Goal: Task Accomplishment & Management: Complete application form

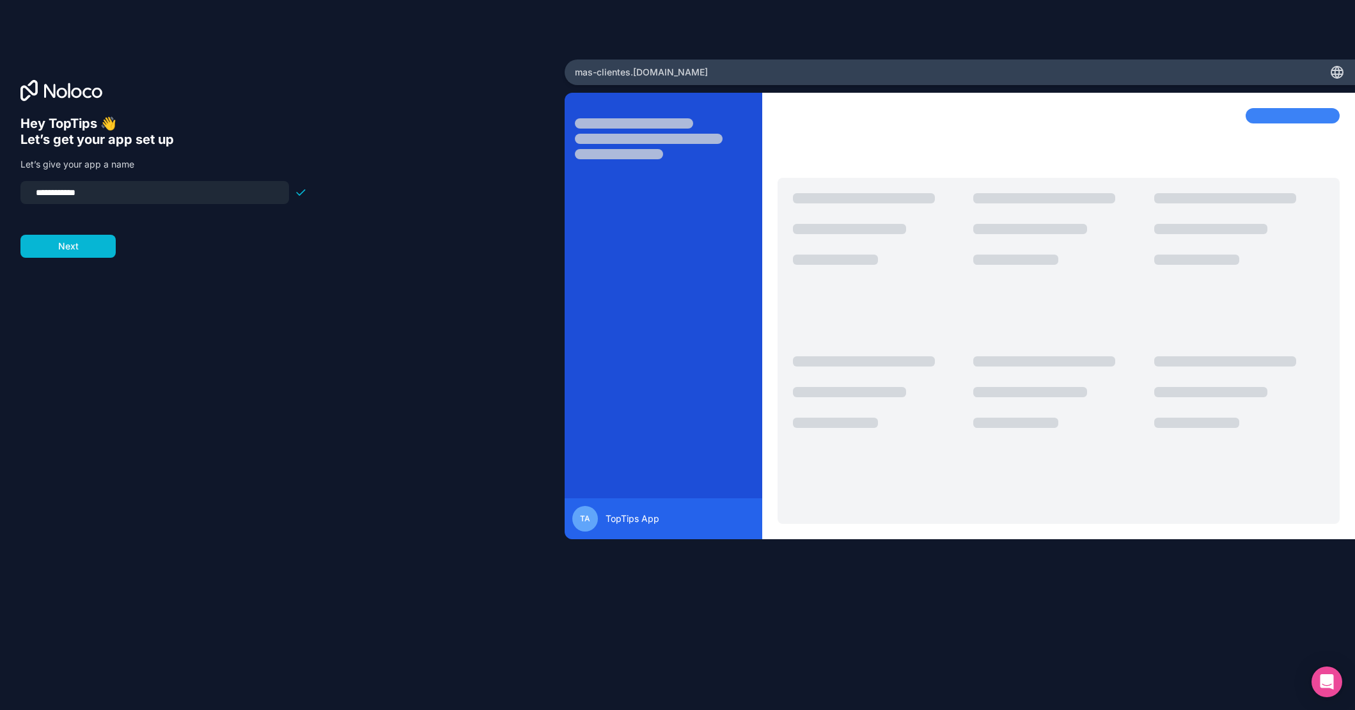
drag, startPoint x: 104, startPoint y: 194, endPoint x: 25, endPoint y: 183, distance: 79.4
click at [25, 183] on div "**********" at bounding box center [154, 192] width 269 height 23
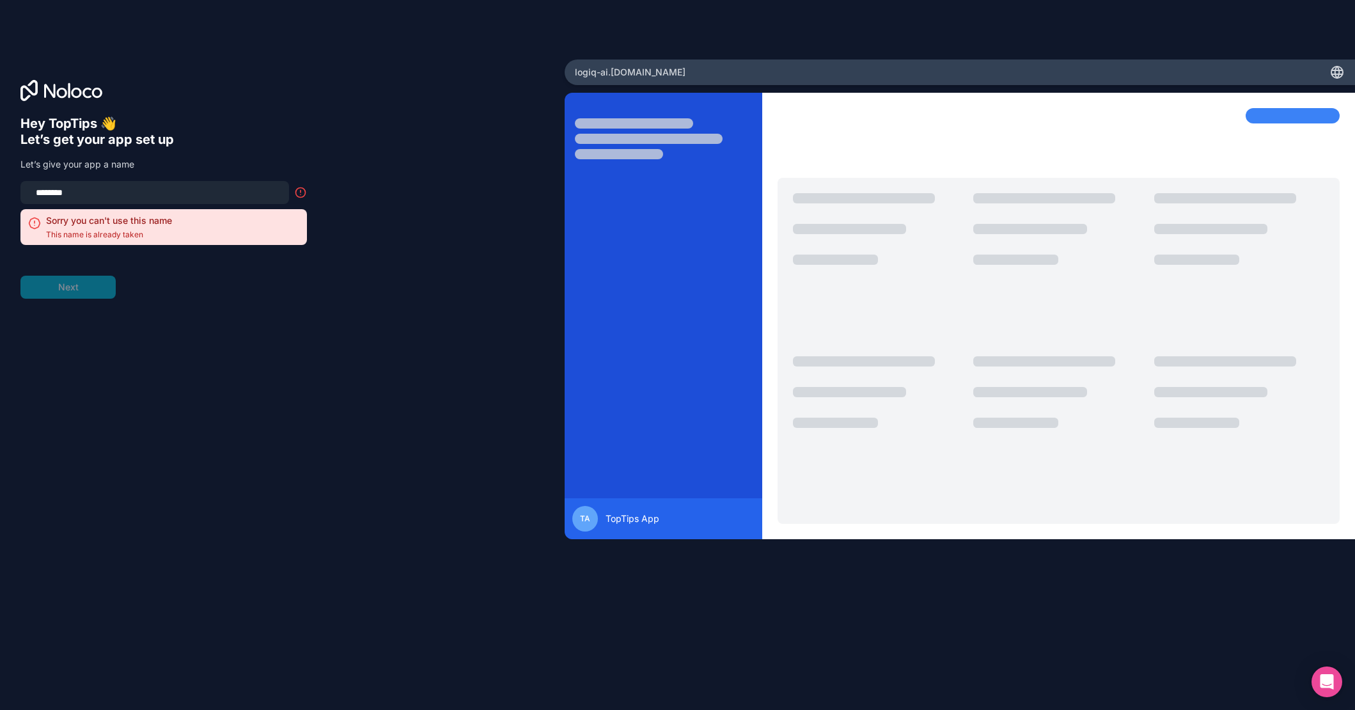
click at [218, 301] on div "Hey TopTips 👋 Let’s get your app set up Let’s give your app a name ******** Sor…" at bounding box center [282, 373] width 524 height 515
click at [59, 189] on input "********" at bounding box center [154, 192] width 253 height 18
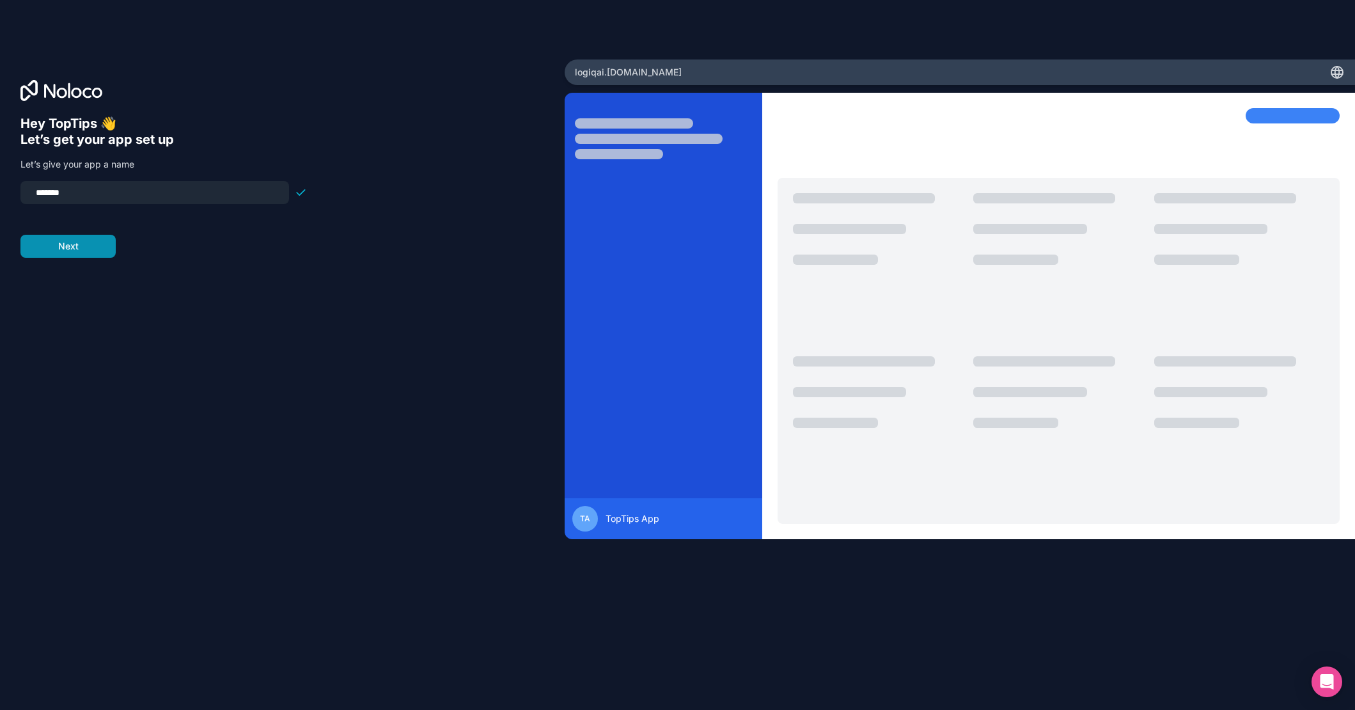
type input "*******"
click at [65, 251] on button "Next" at bounding box center [67, 246] width 95 height 23
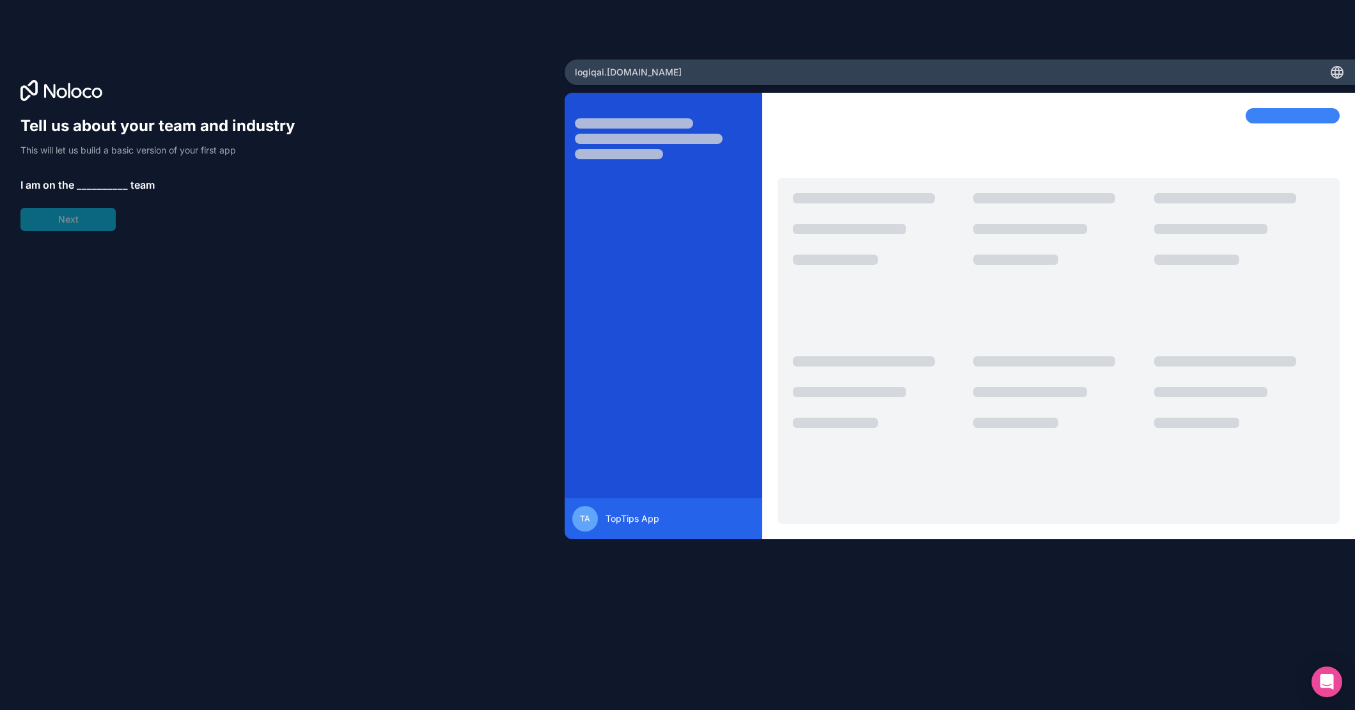
click at [107, 183] on span "__________" at bounding box center [102, 184] width 51 height 15
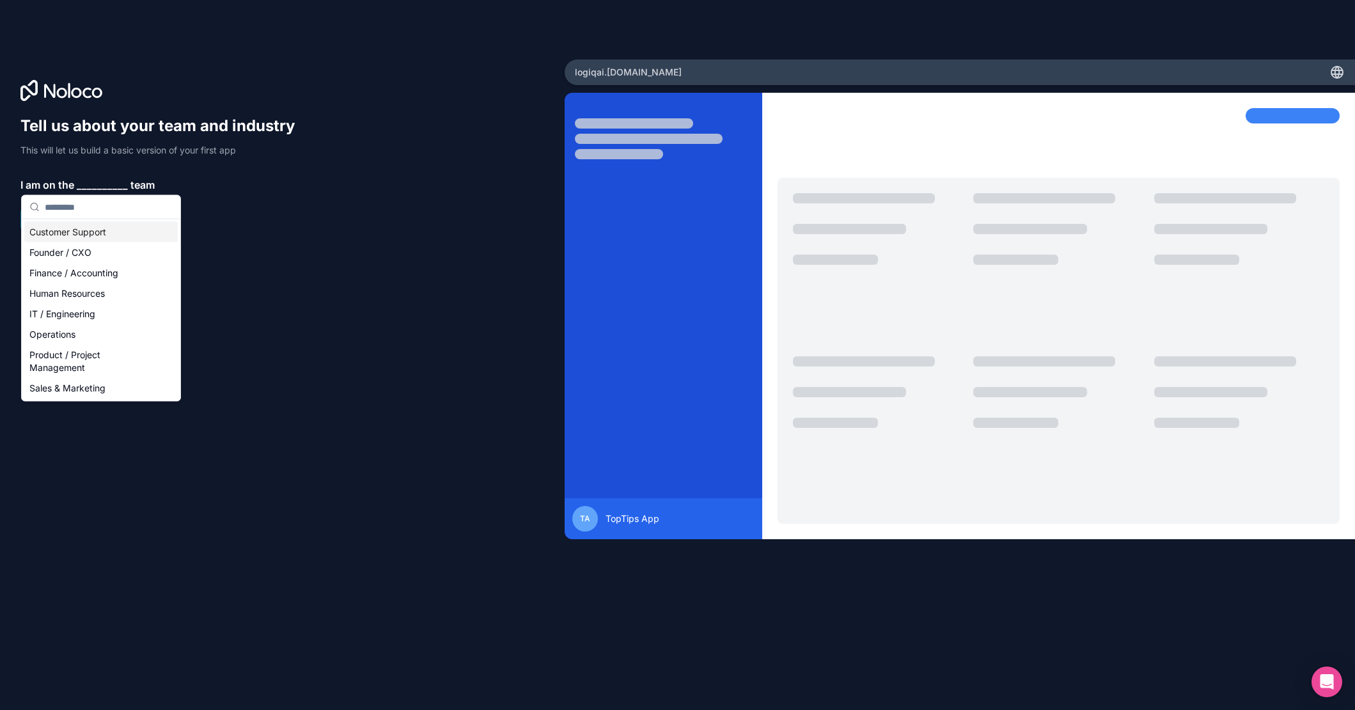
click at [92, 231] on div "Customer Support" at bounding box center [100, 232] width 153 height 20
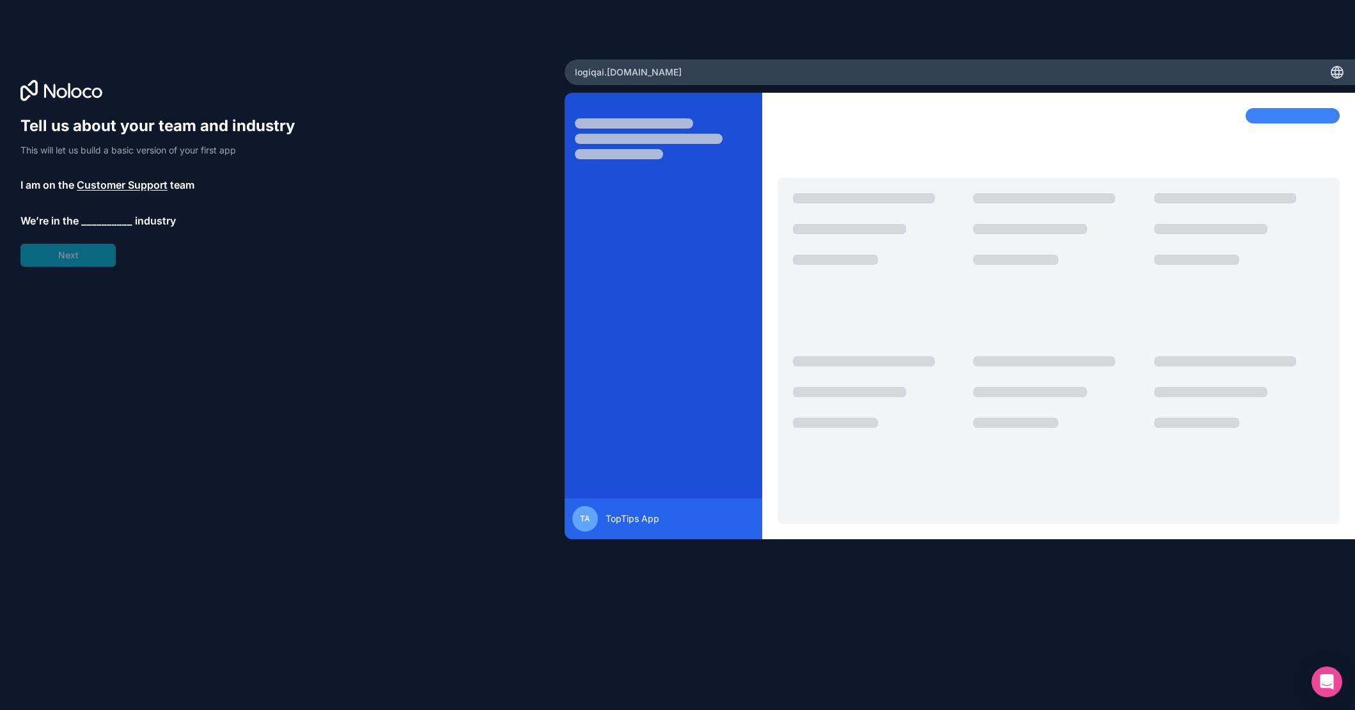
click at [104, 220] on span "__________" at bounding box center [106, 220] width 51 height 15
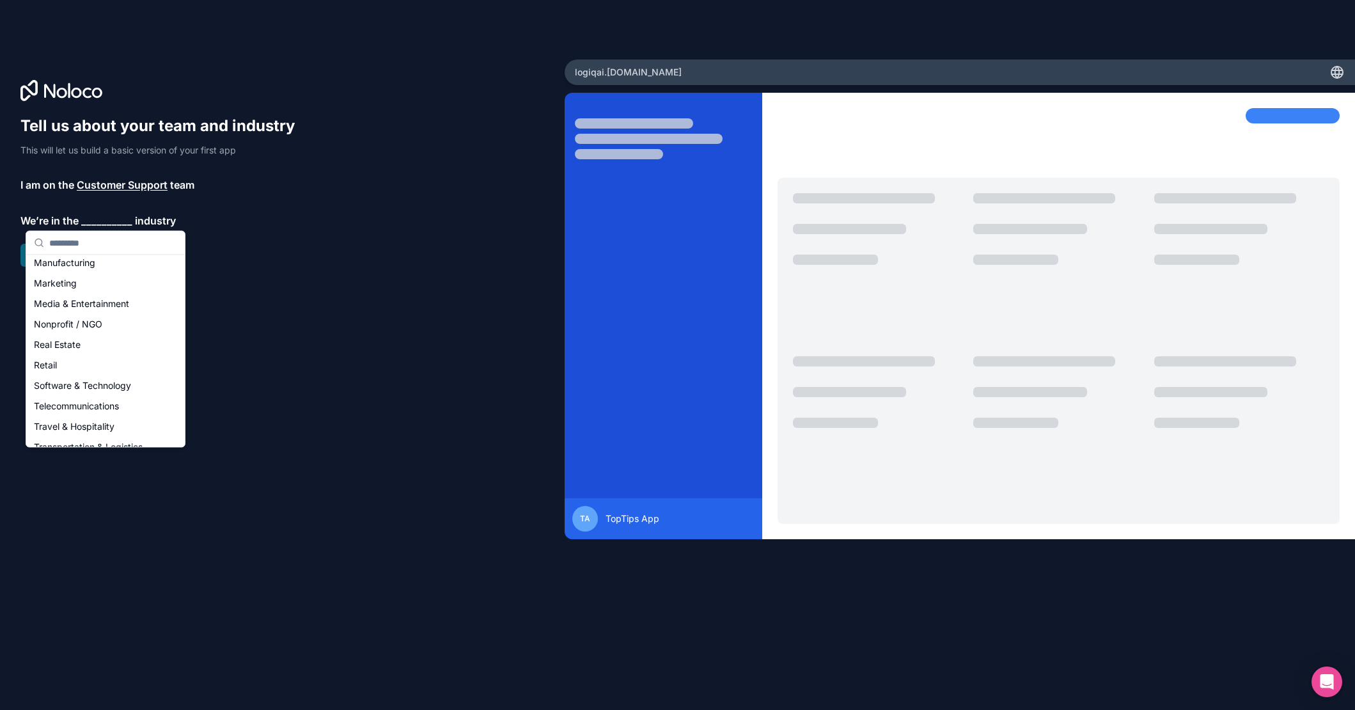
scroll to position [198, 0]
click at [59, 377] on div "Software & Technology" at bounding box center [105, 376] width 153 height 20
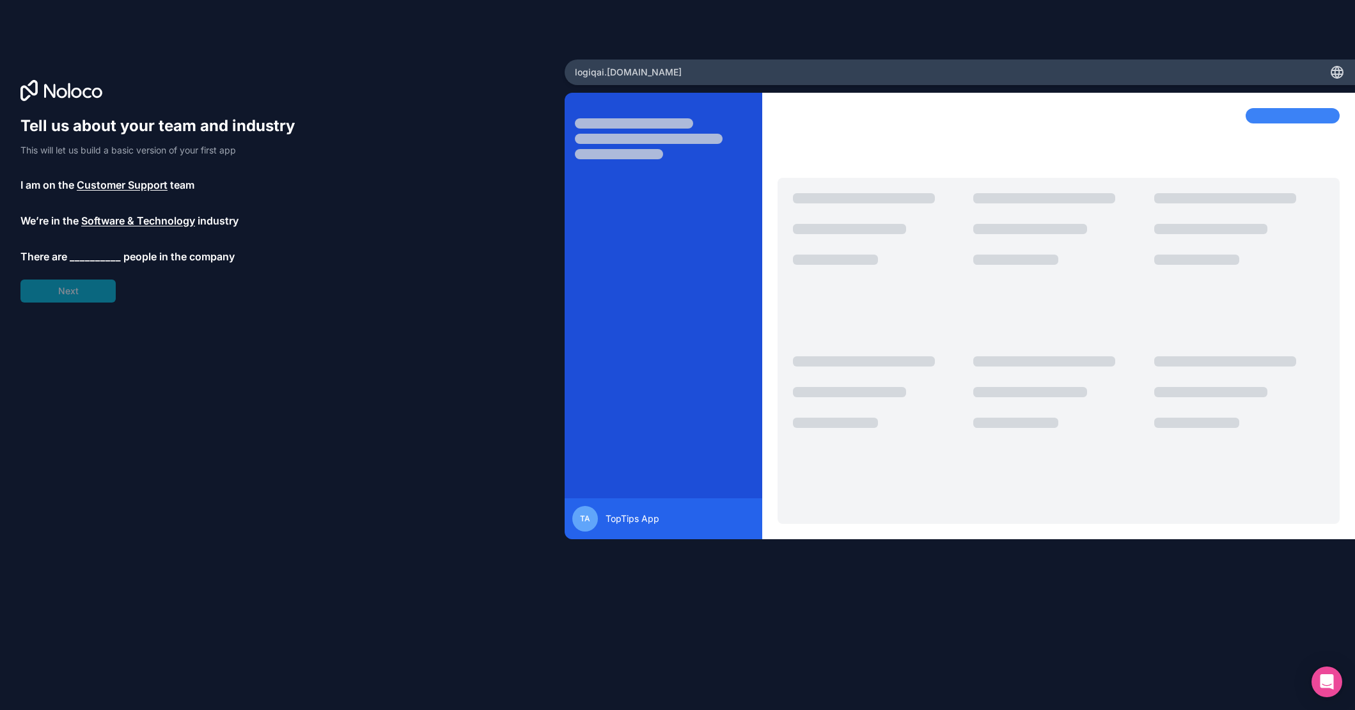
click at [88, 256] on span "__________" at bounding box center [95, 256] width 51 height 15
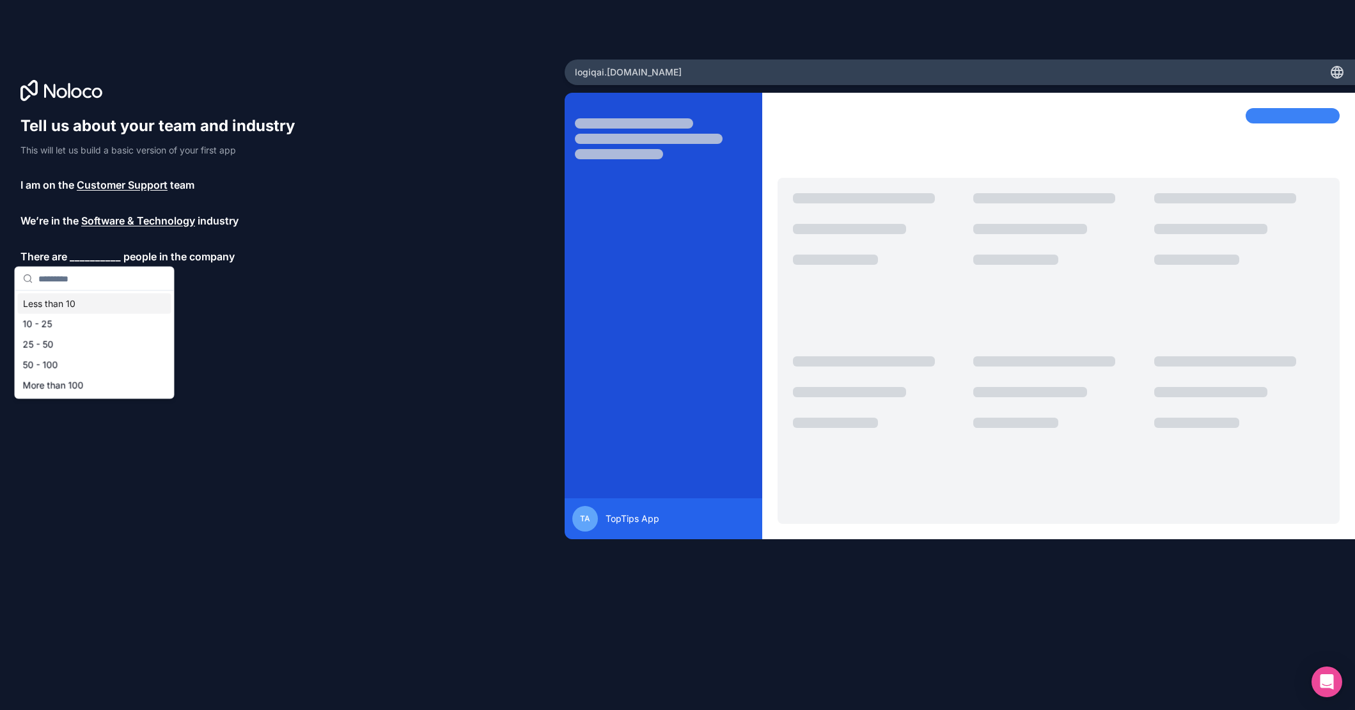
click at [56, 306] on div "Less than 10" at bounding box center [94, 303] width 153 height 20
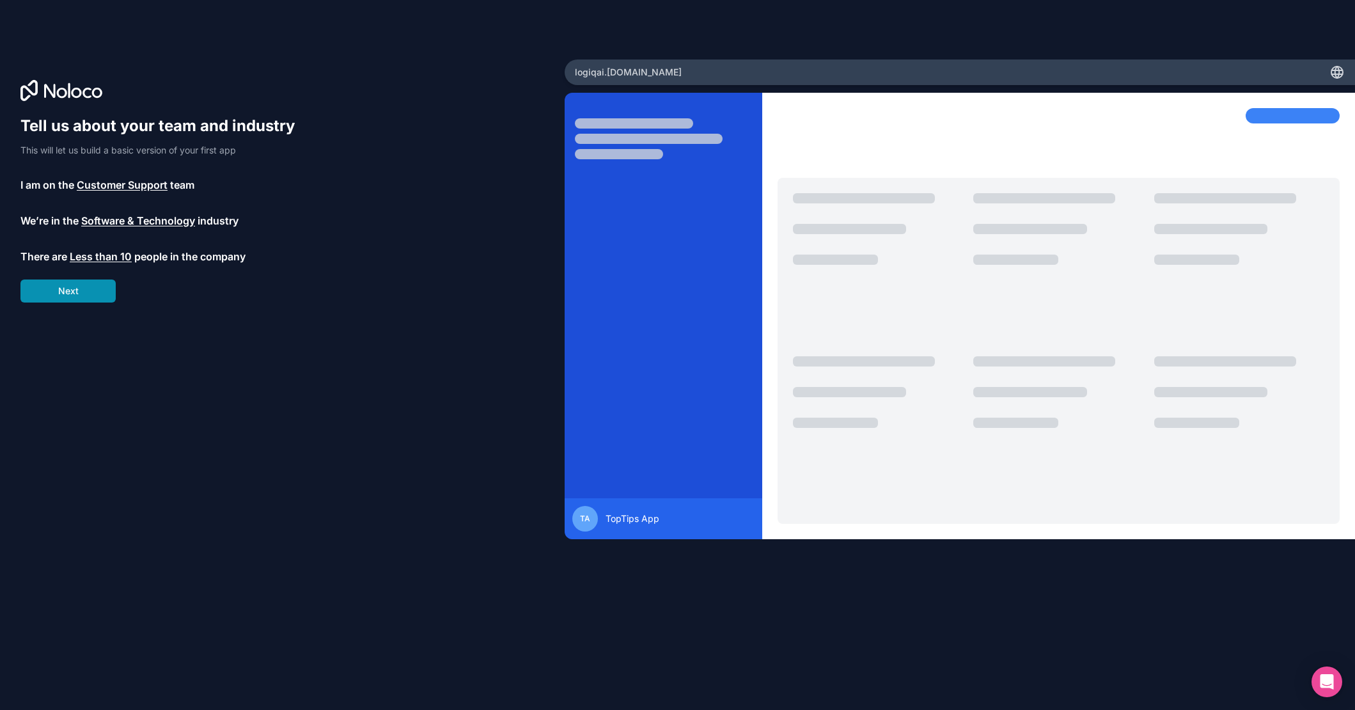
click at [71, 286] on button "Next" at bounding box center [67, 290] width 95 height 23
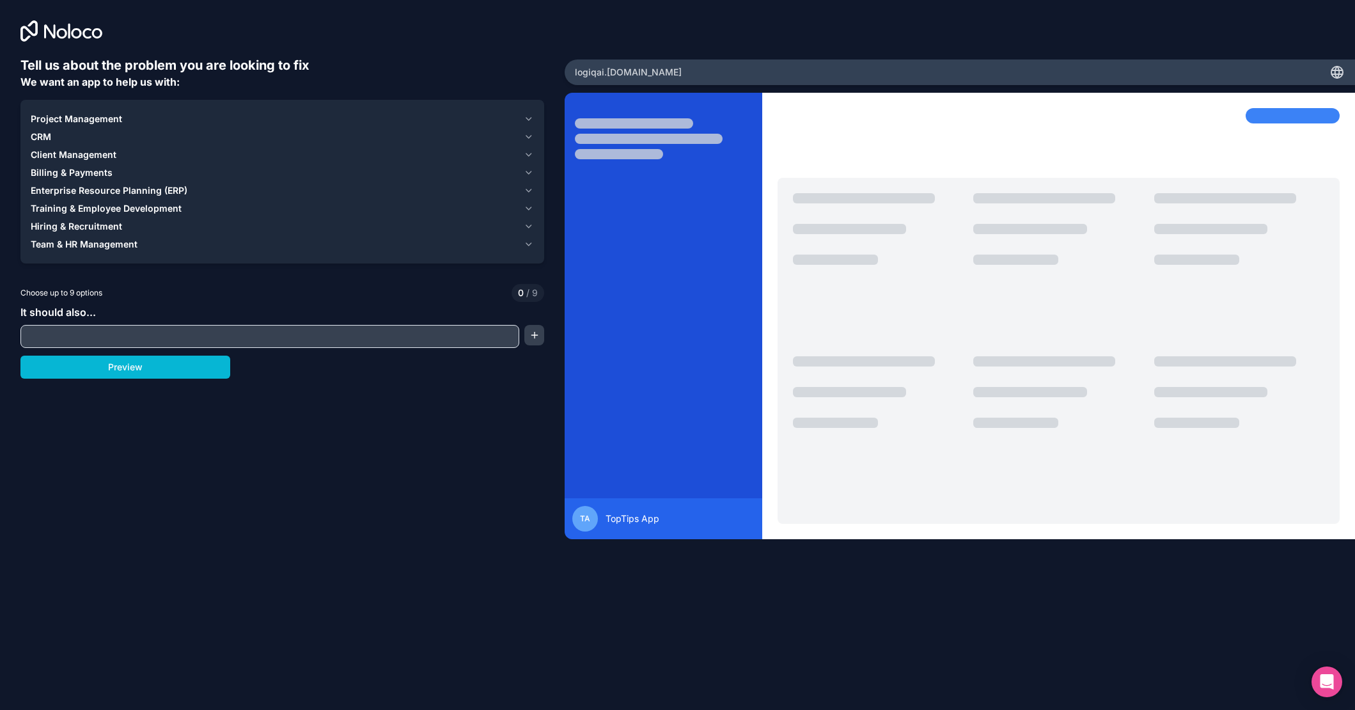
click at [105, 118] on span "Project Management" at bounding box center [76, 119] width 91 height 13
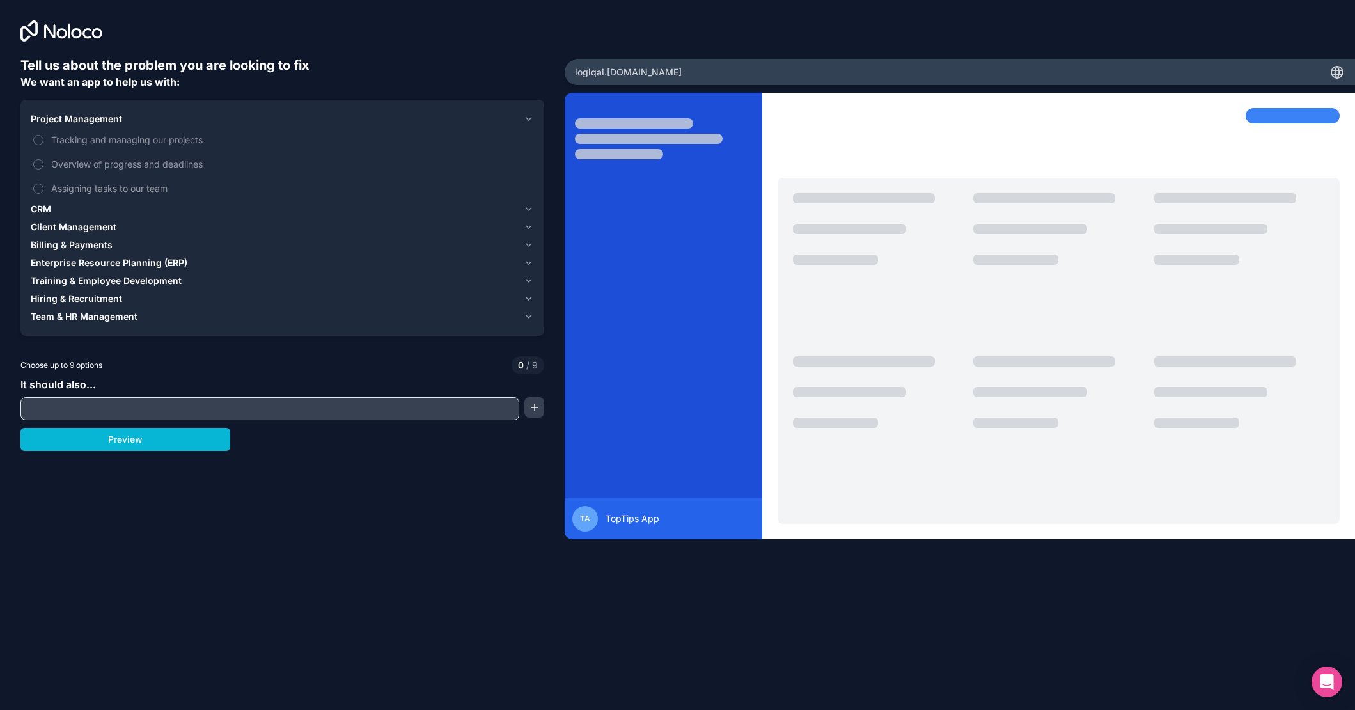
click at [105, 118] on span "Project Management" at bounding box center [76, 119] width 91 height 13
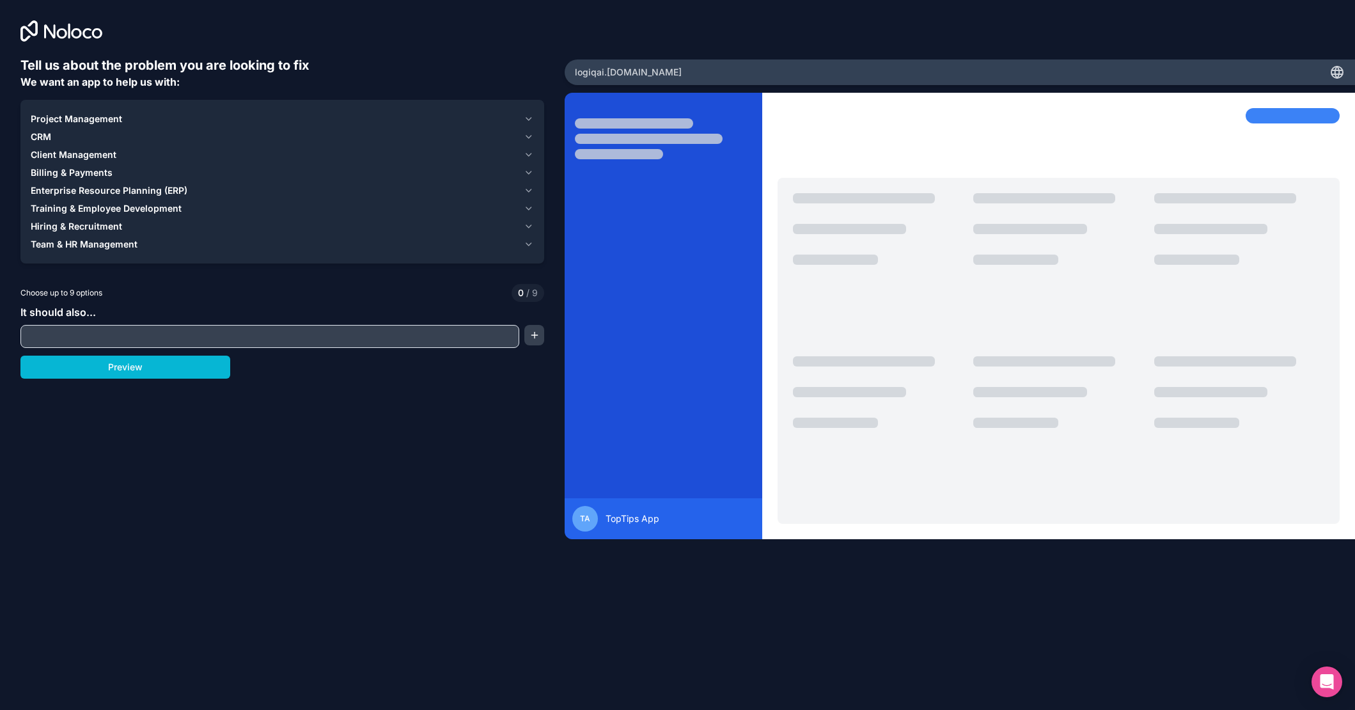
click at [54, 139] on div "CRM" at bounding box center [275, 136] width 488 height 13
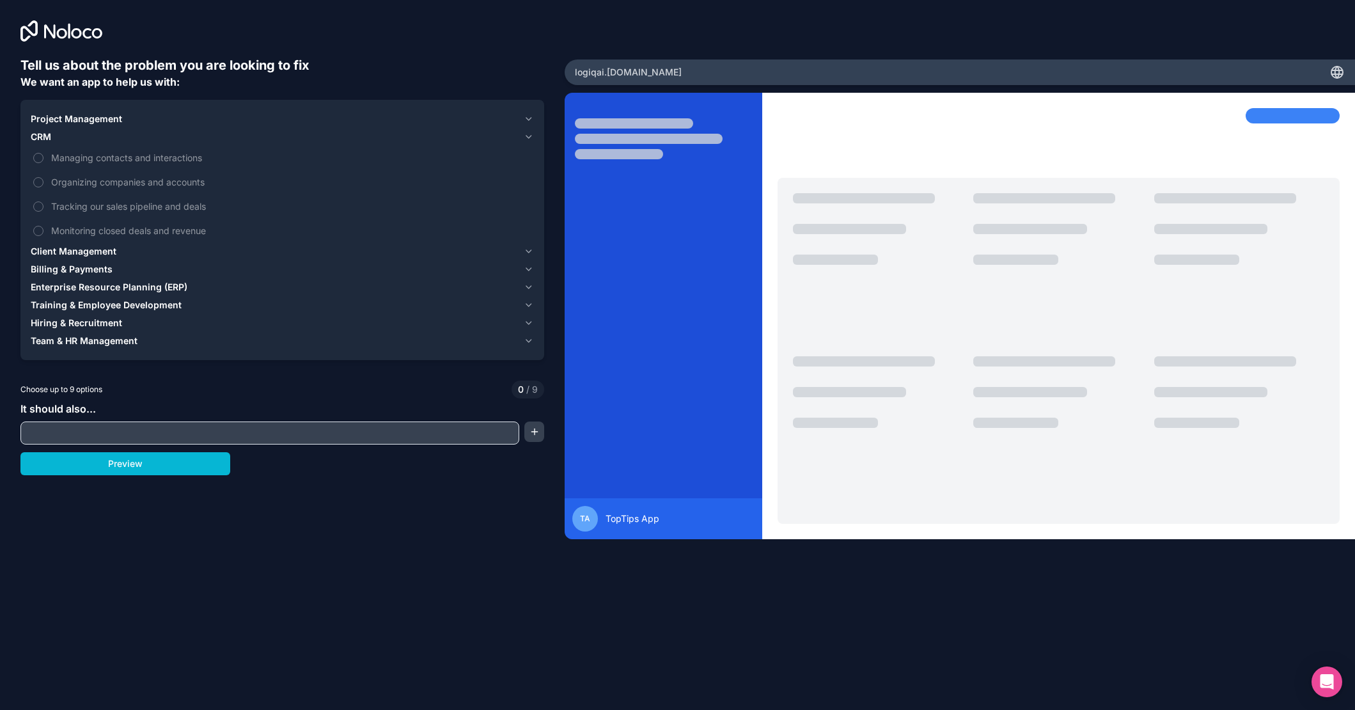
click at [54, 139] on div "CRM" at bounding box center [275, 136] width 488 height 13
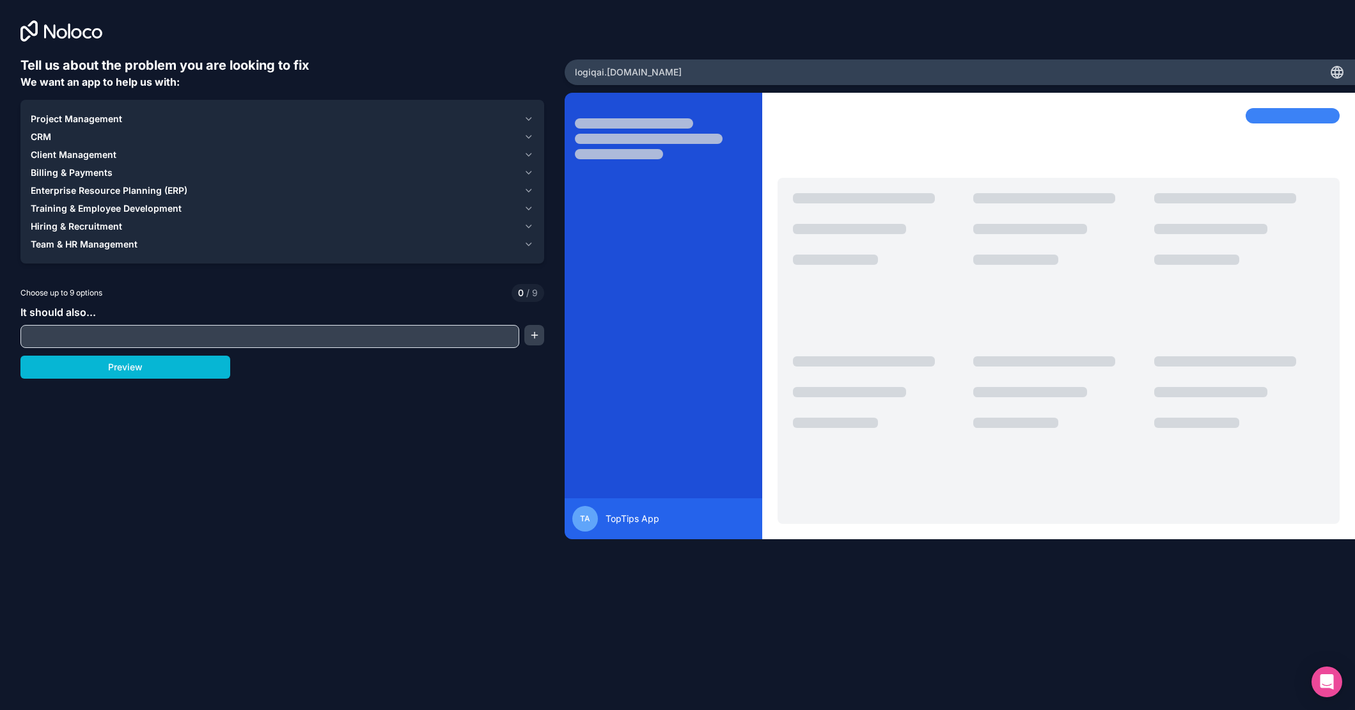
click at [64, 153] on span "Client Management" at bounding box center [74, 154] width 86 height 13
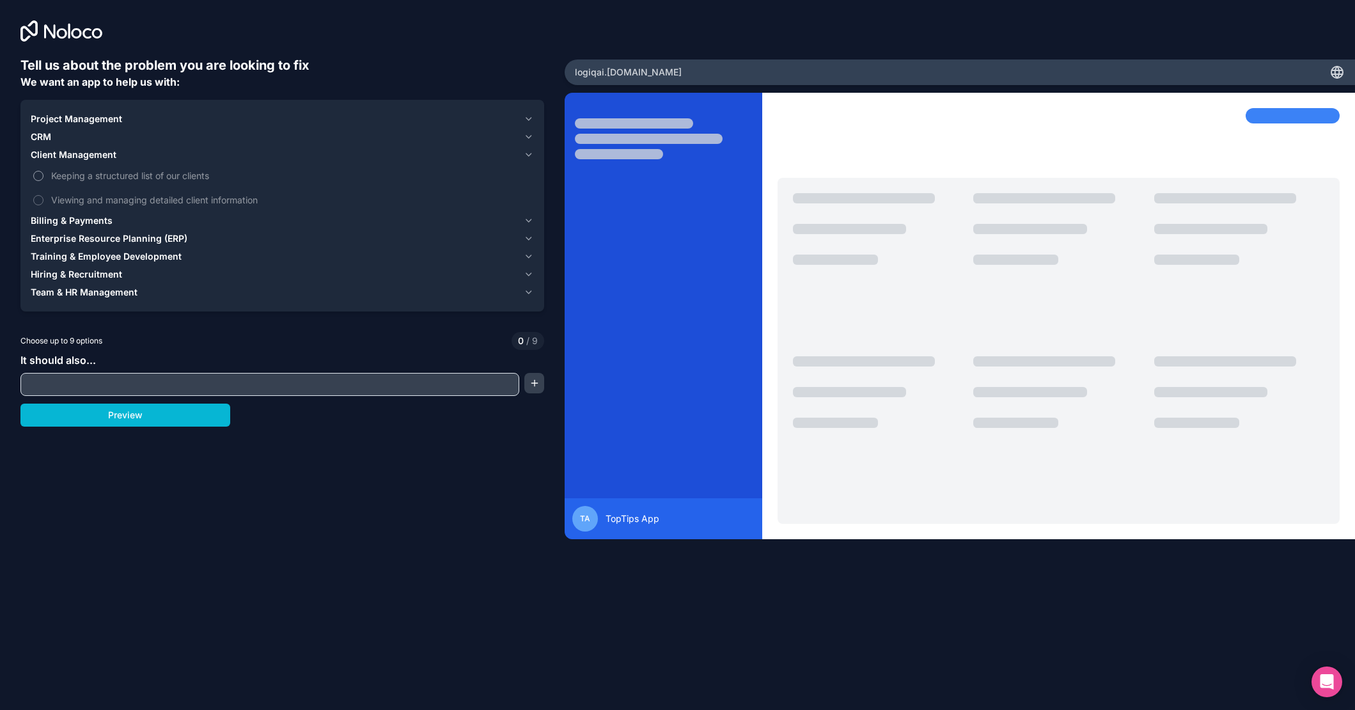
click at [69, 173] on span "Keeping a structured list of our clients" at bounding box center [291, 175] width 480 height 13
click at [43, 173] on button "Keeping a structured list of our clients" at bounding box center [38, 176] width 10 height 10
click at [67, 199] on span "Viewing and managing detailed client information" at bounding box center [291, 199] width 480 height 13
click at [43, 199] on button "Viewing and managing detailed client information" at bounding box center [38, 200] width 10 height 10
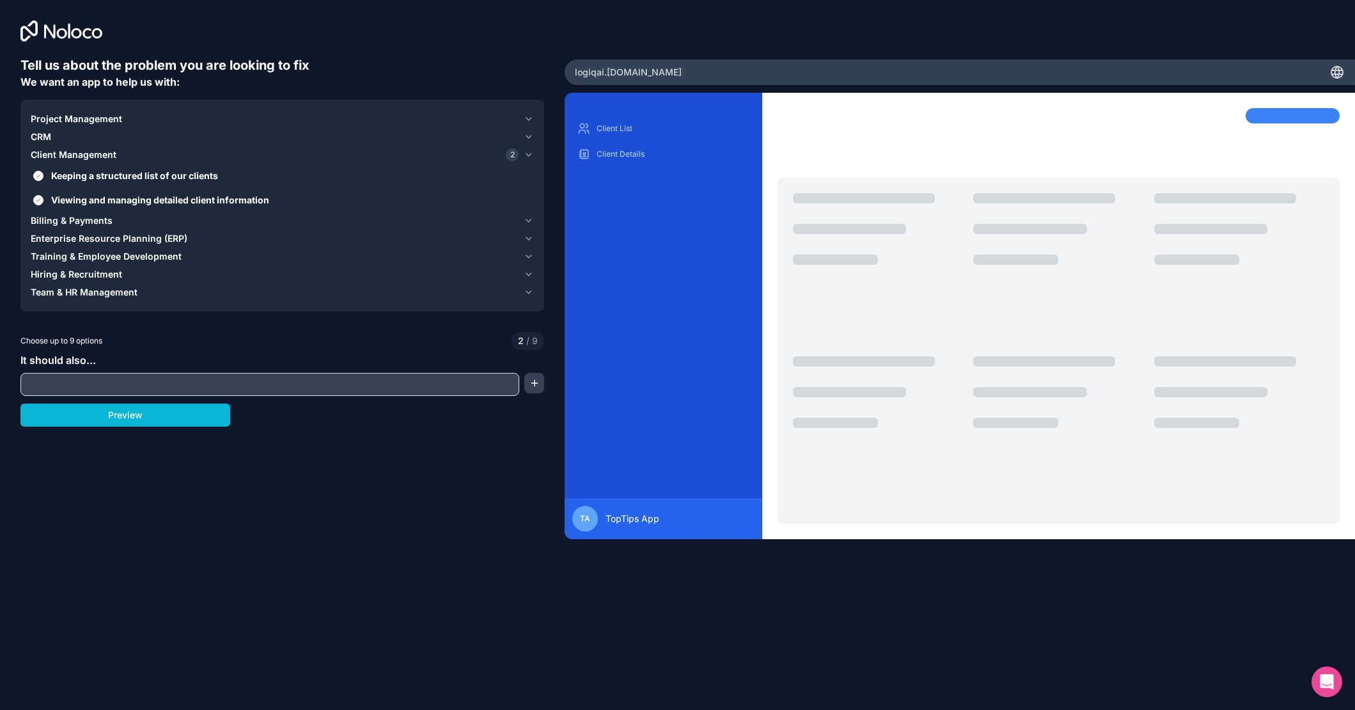
click at [88, 223] on span "Billing & Payments" at bounding box center [72, 220] width 82 height 13
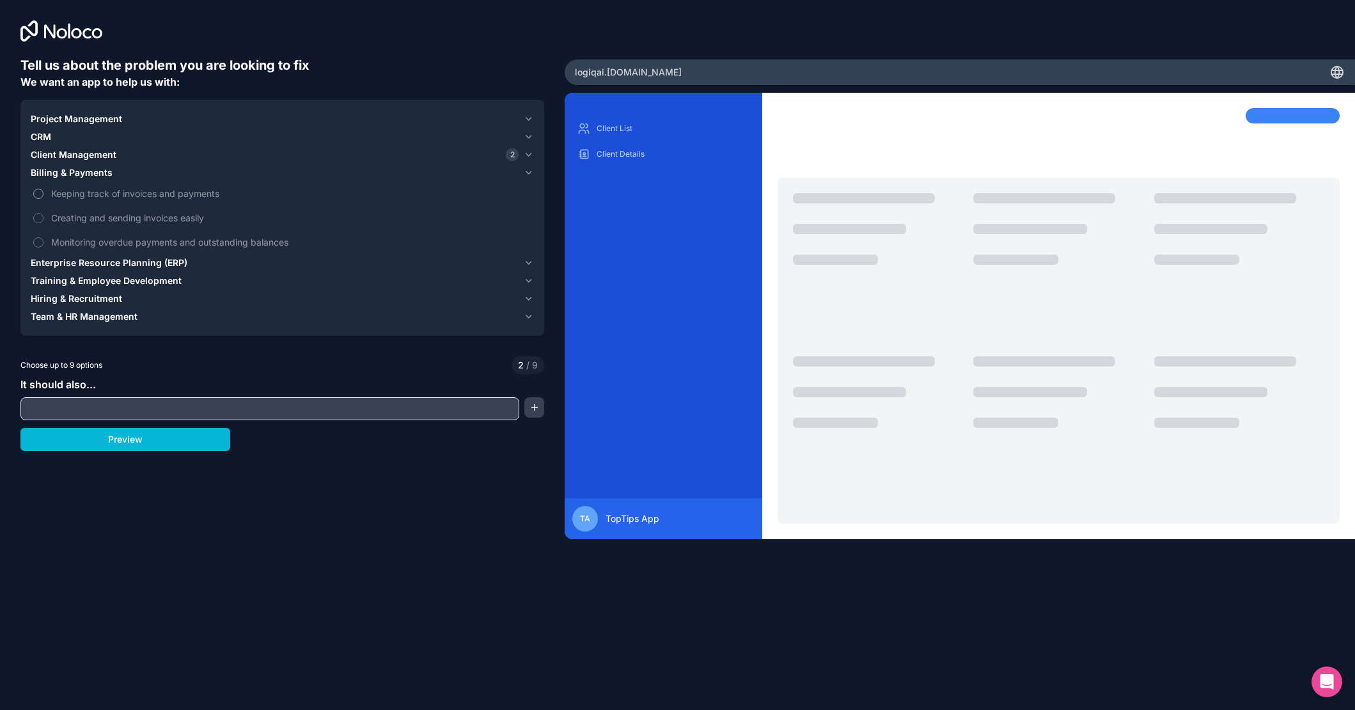
click at [88, 198] on span "Keeping track of invoices and payments" at bounding box center [291, 193] width 480 height 13
click at [43, 198] on button "Keeping track of invoices and payments" at bounding box center [38, 194] width 10 height 10
click at [91, 214] on span "Creating and sending invoices easily" at bounding box center [291, 217] width 480 height 13
click at [43, 214] on button "Creating and sending invoices easily" at bounding box center [38, 218] width 10 height 10
click at [115, 244] on span "Monitoring overdue payments and outstanding balances" at bounding box center [291, 241] width 480 height 13
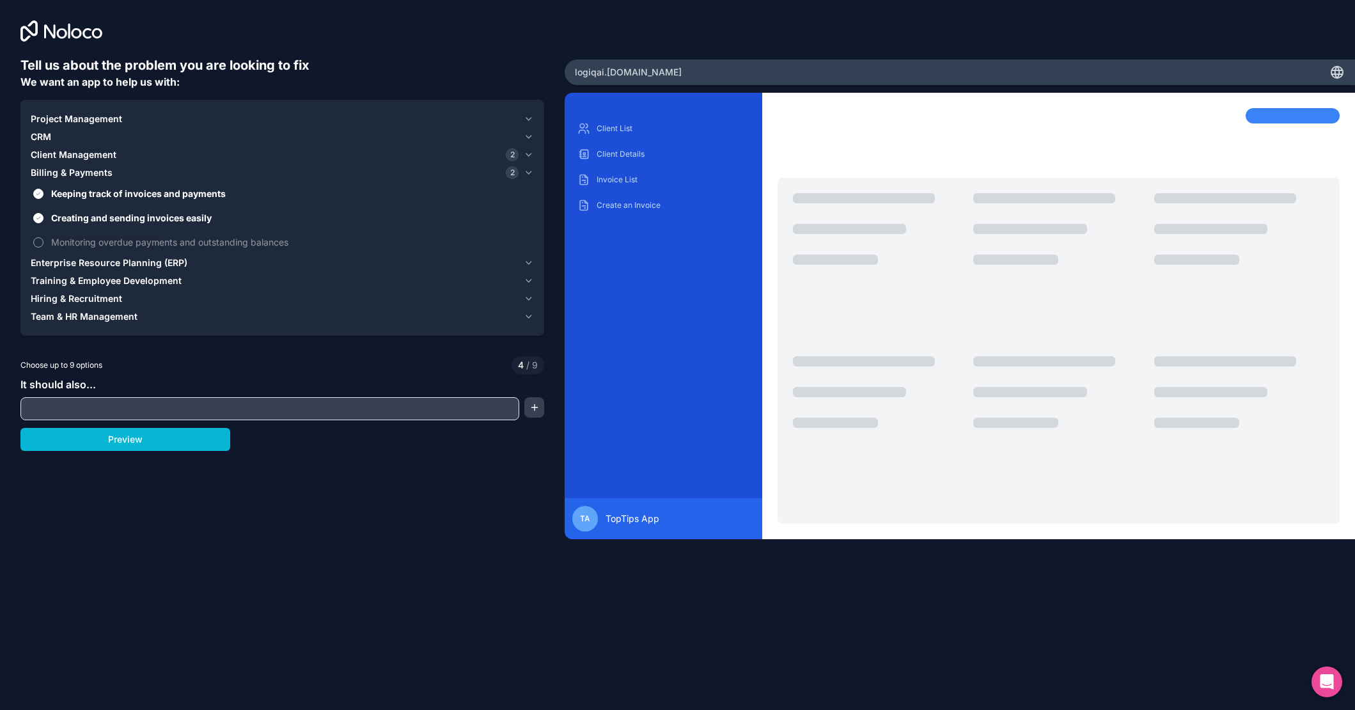
click at [43, 244] on button "Monitoring overdue payments and outstanding balances" at bounding box center [38, 242] width 10 height 10
click at [102, 265] on span "Enterprise Resource Planning (ERP)" at bounding box center [109, 262] width 157 height 13
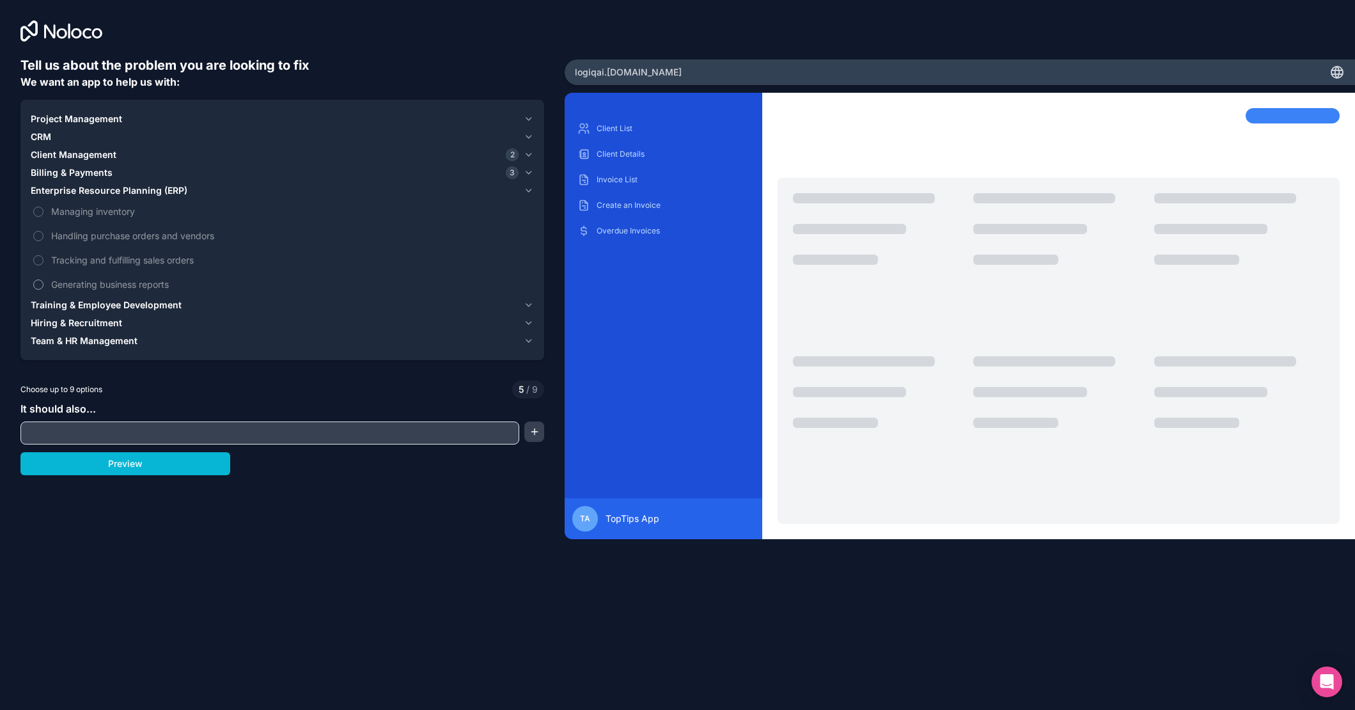
click at [95, 284] on span "Generating business reports" at bounding box center [291, 283] width 480 height 13
click at [43, 284] on button "Generating business reports" at bounding box center [38, 284] width 10 height 10
click at [88, 305] on span "Training & Employee Development" at bounding box center [106, 305] width 151 height 13
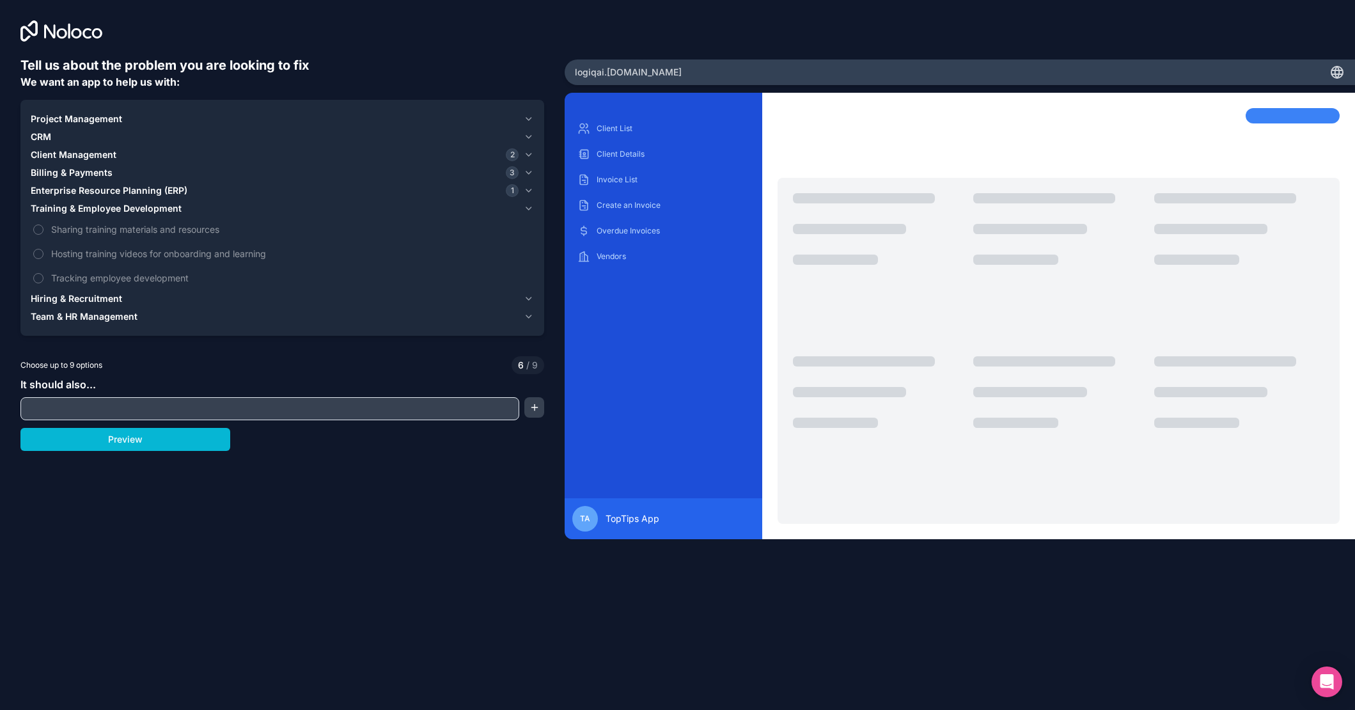
click at [88, 298] on span "Hiring & Recruitment" at bounding box center [76, 298] width 91 height 13
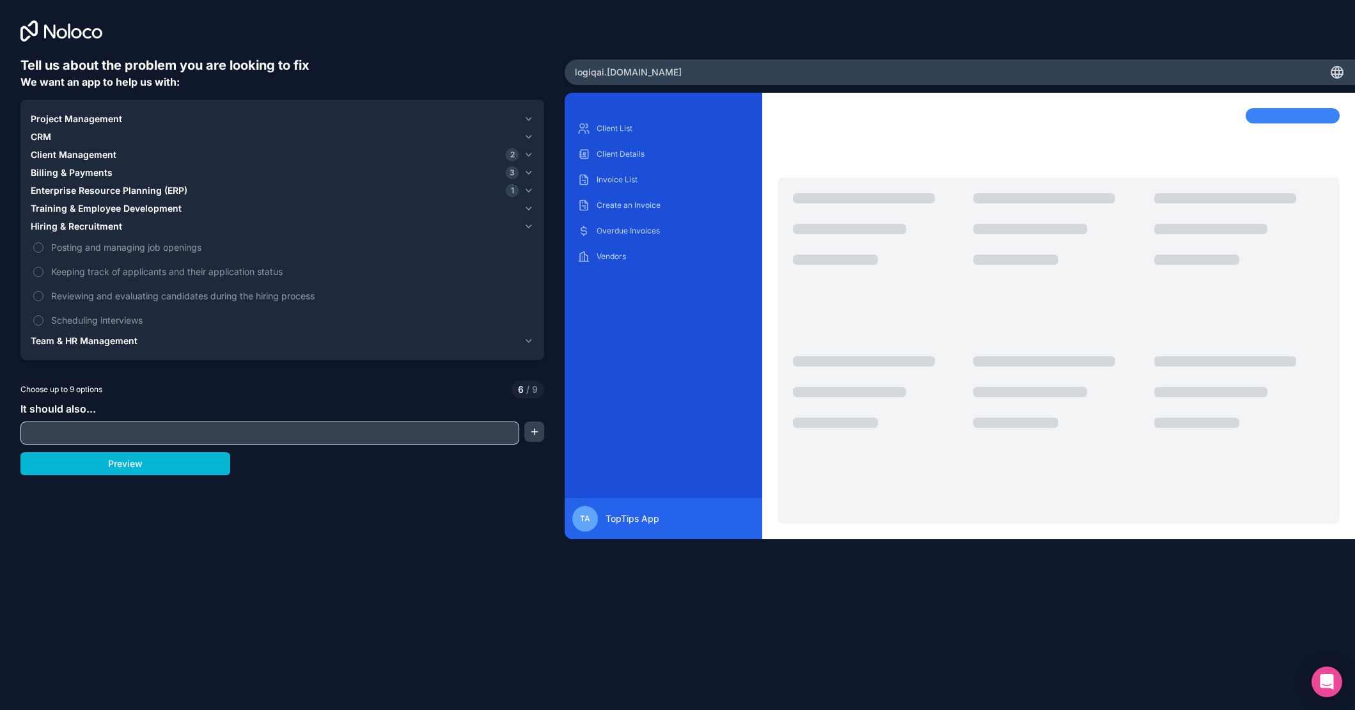
click at [82, 342] on span "Team & HR Management" at bounding box center [84, 340] width 107 height 13
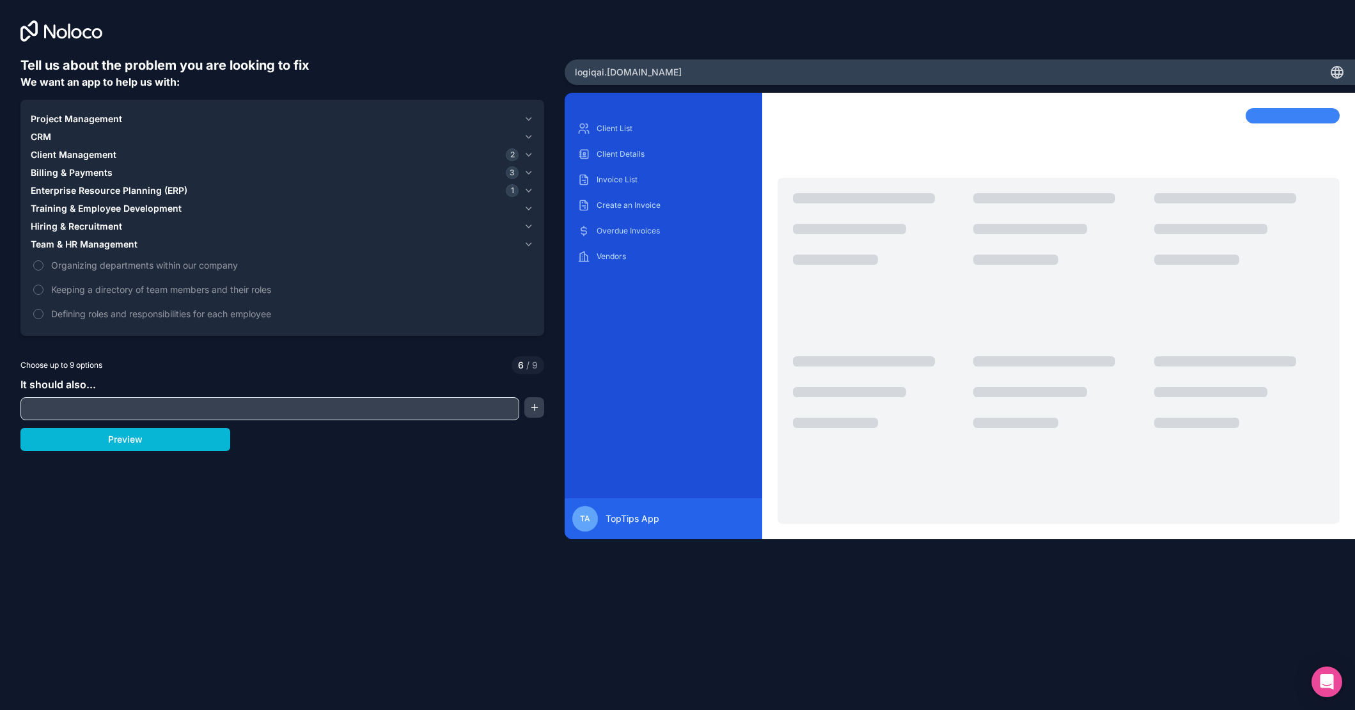
click at [45, 136] on span "CRM" at bounding box center [41, 136] width 20 height 13
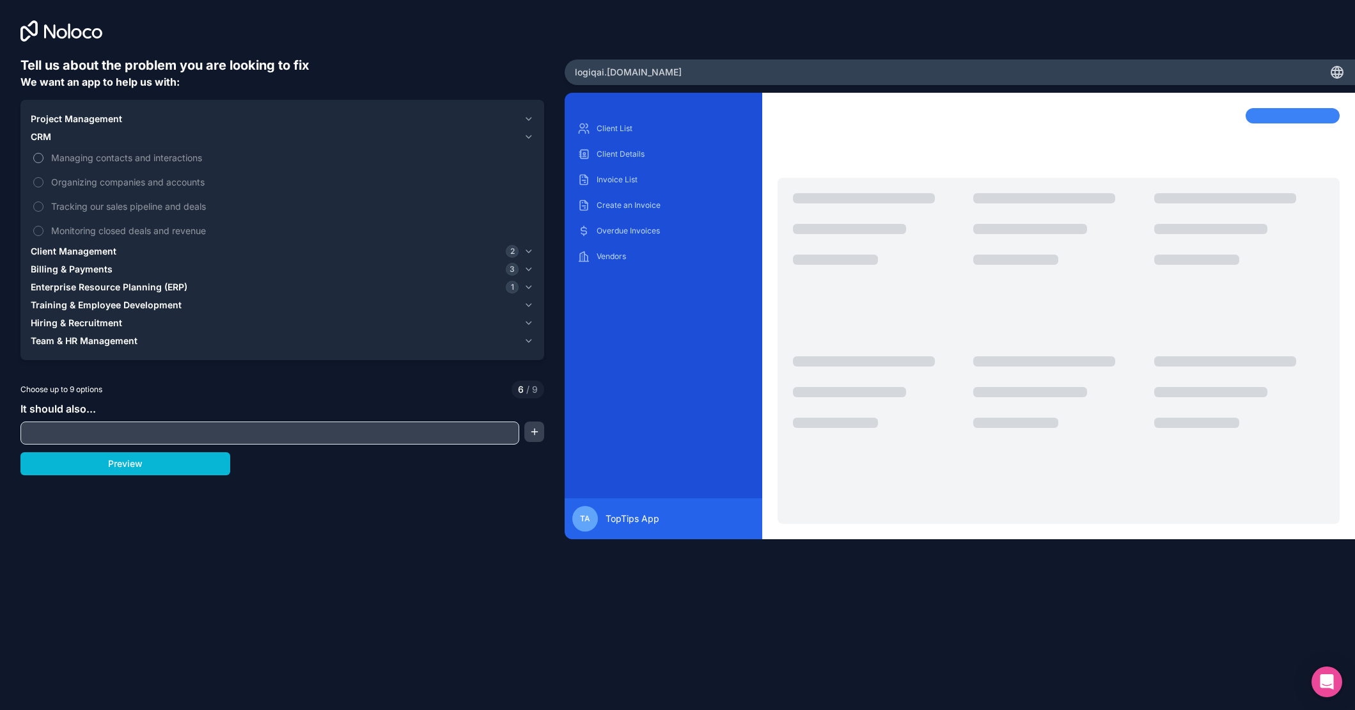
click at [85, 158] on span "Managing contacts and interactions" at bounding box center [291, 157] width 480 height 13
click at [43, 158] on button "Managing contacts and interactions" at bounding box center [38, 158] width 10 height 10
click at [83, 180] on span "Organizing companies and accounts" at bounding box center [291, 181] width 480 height 13
click at [43, 180] on button "Organizing companies and accounts" at bounding box center [38, 182] width 10 height 10
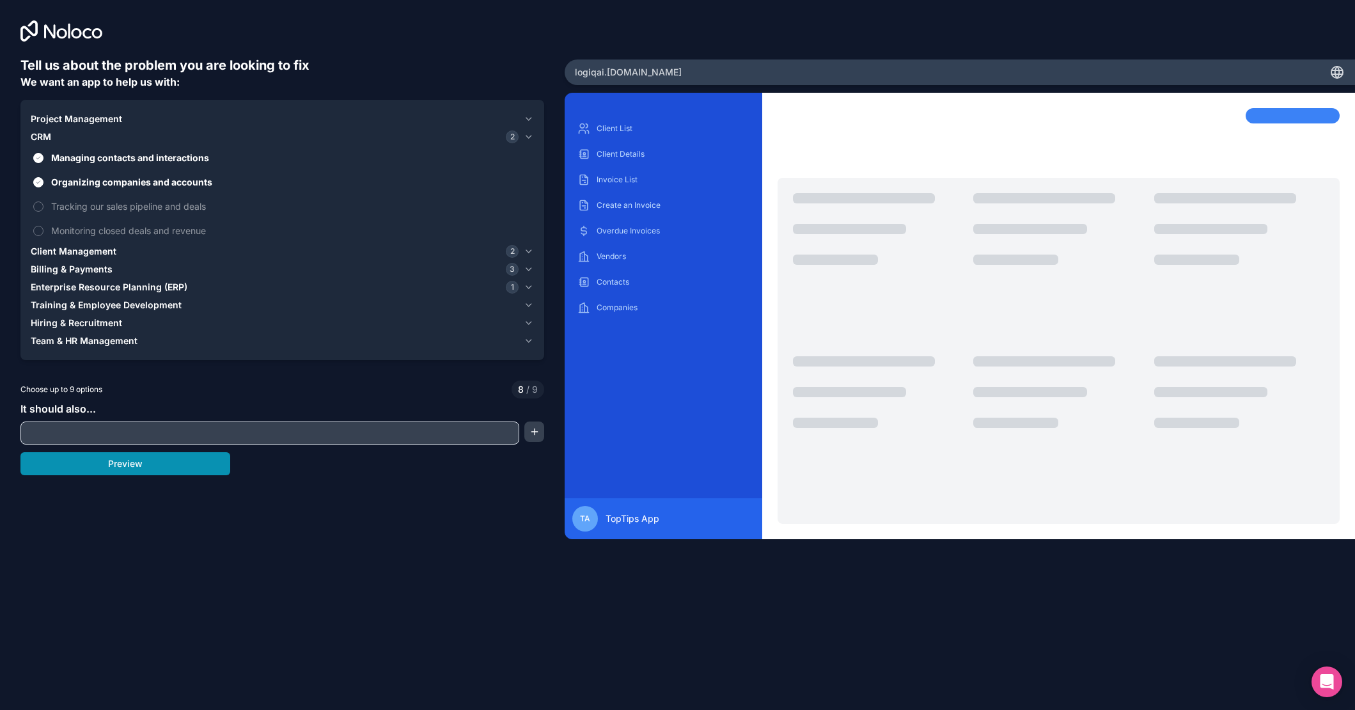
click at [124, 469] on button "Preview" at bounding box center [125, 463] width 210 height 23
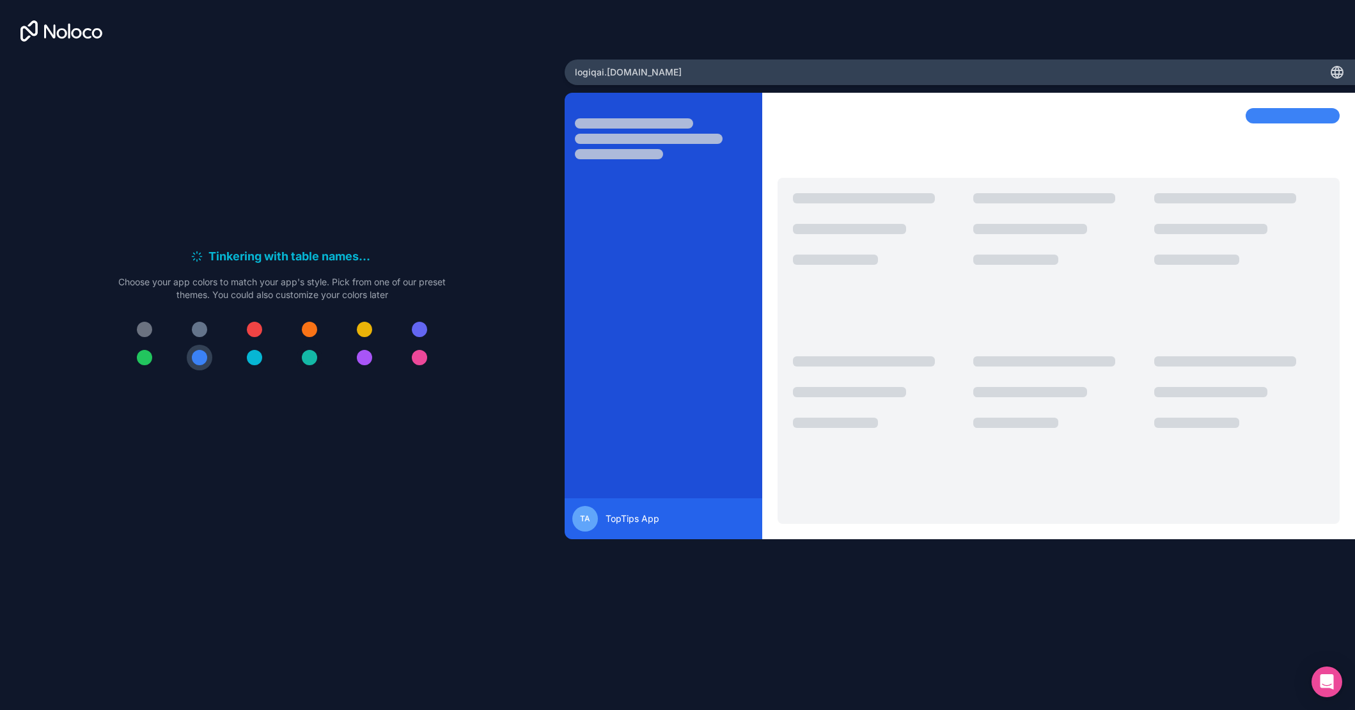
click at [309, 362] on div at bounding box center [309, 357] width 15 height 15
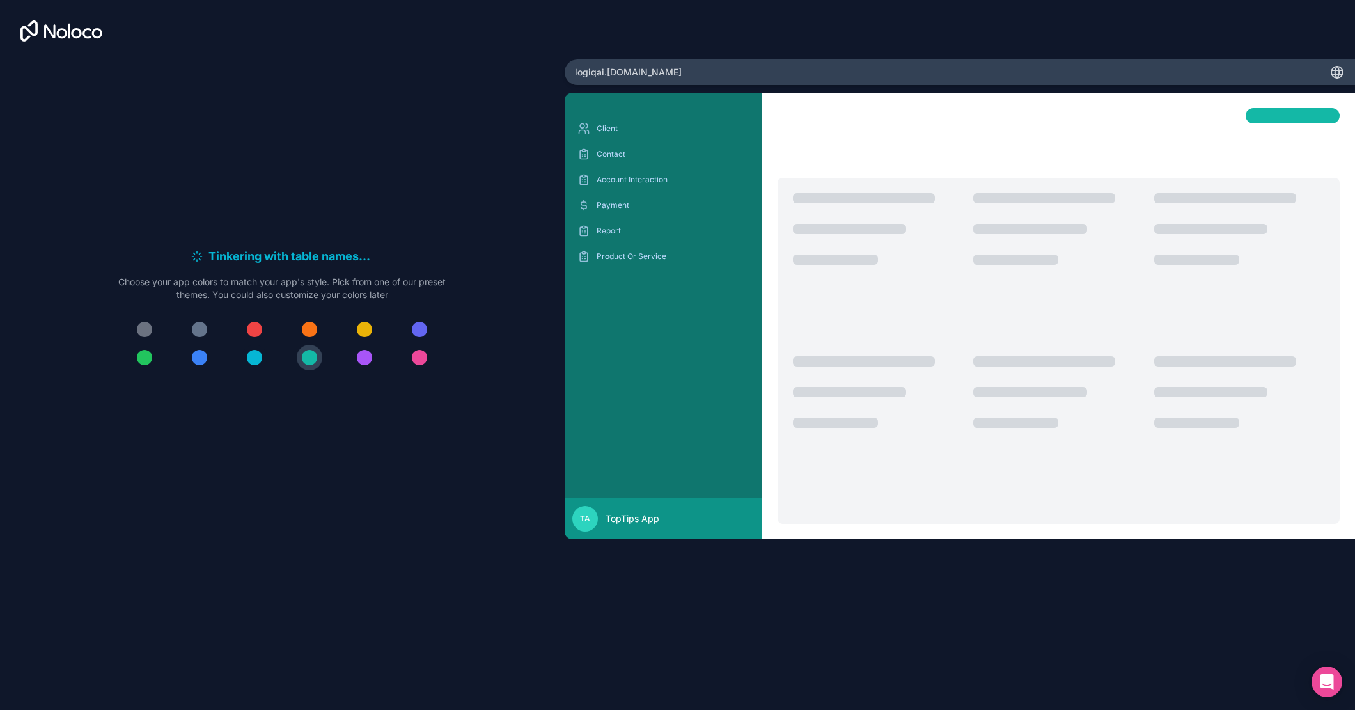
click at [253, 357] on div at bounding box center [254, 357] width 15 height 15
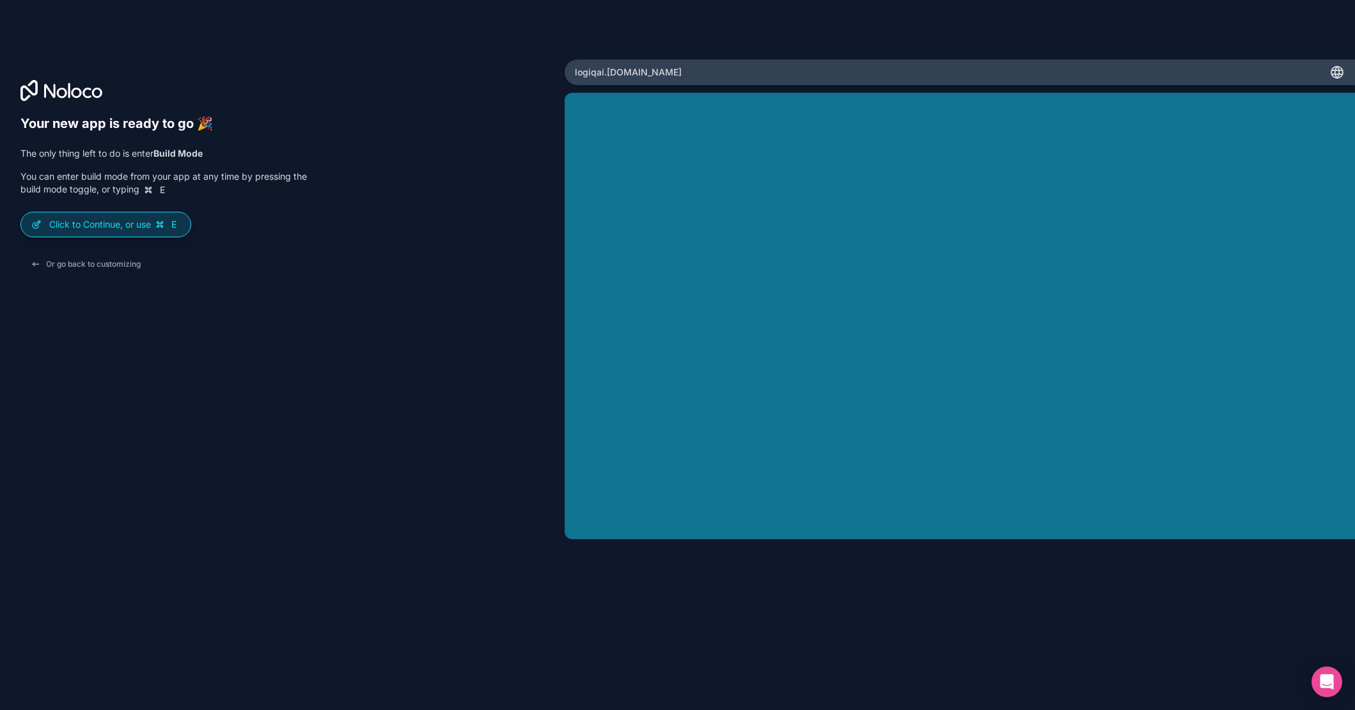
click at [143, 223] on p "Click to Continue, or use E" at bounding box center [114, 224] width 131 height 13
